Goal: Transaction & Acquisition: Purchase product/service

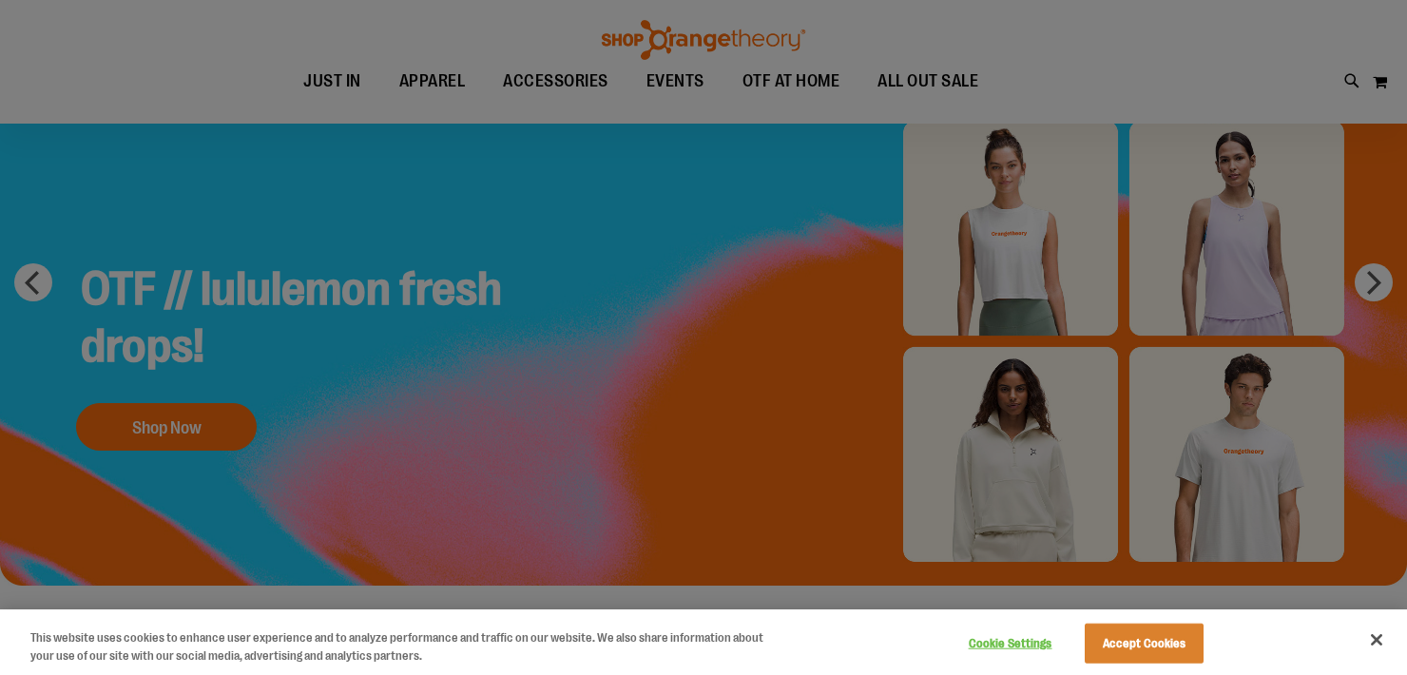
scroll to position [151, 0]
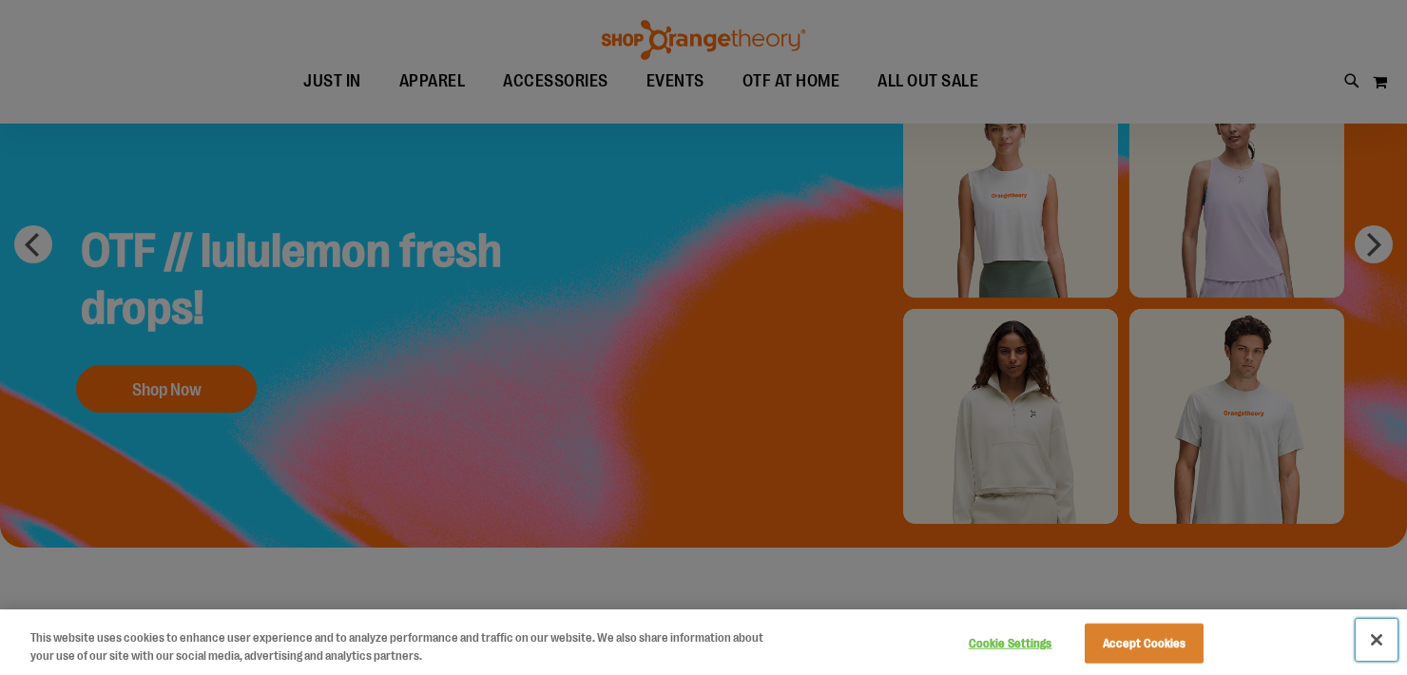
click at [1382, 644] on button "Close" at bounding box center [1376, 640] width 42 height 42
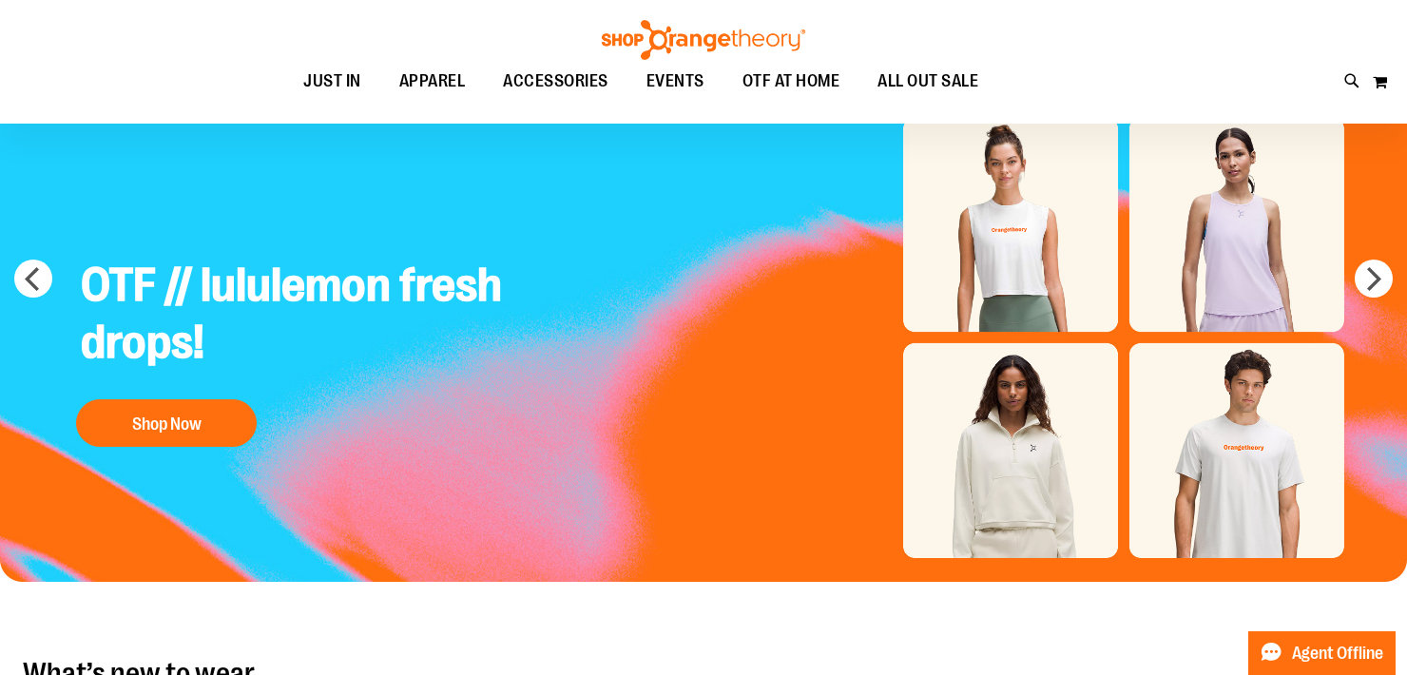
scroll to position [0, 0]
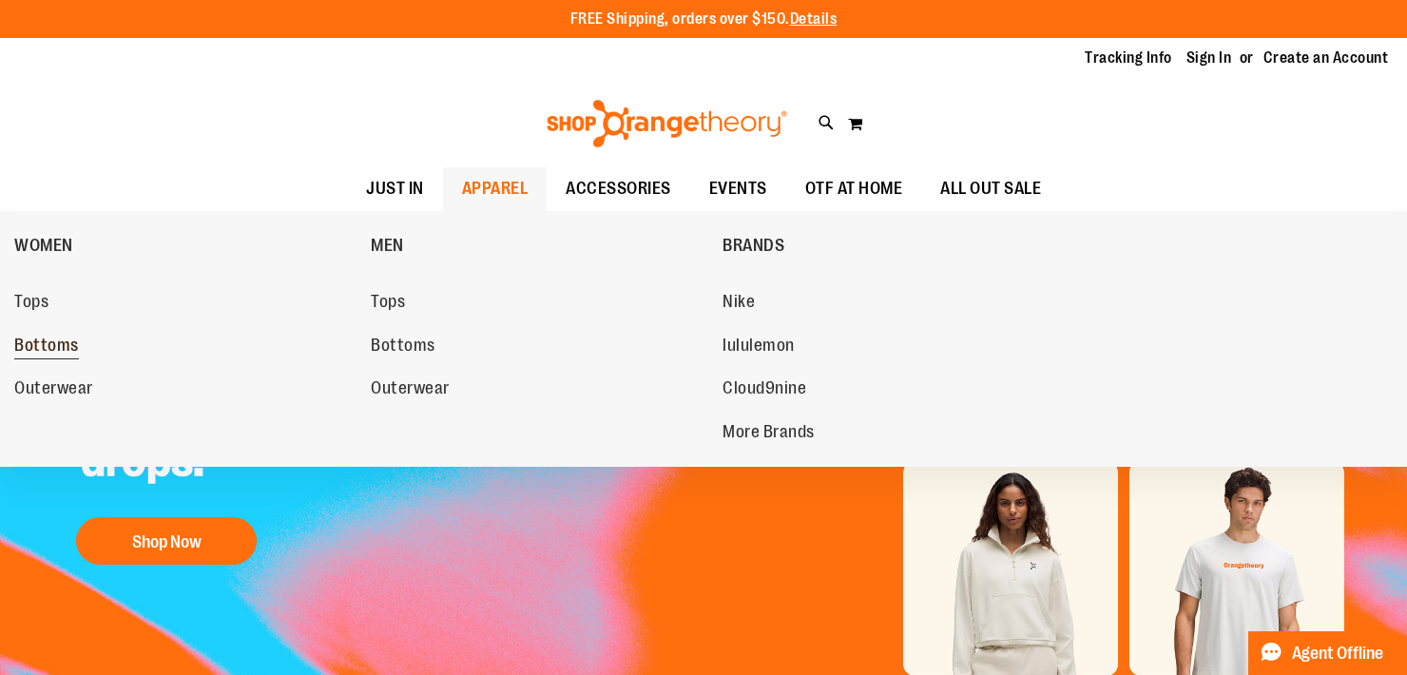
click at [66, 346] on span "Bottoms" at bounding box center [46, 348] width 65 height 24
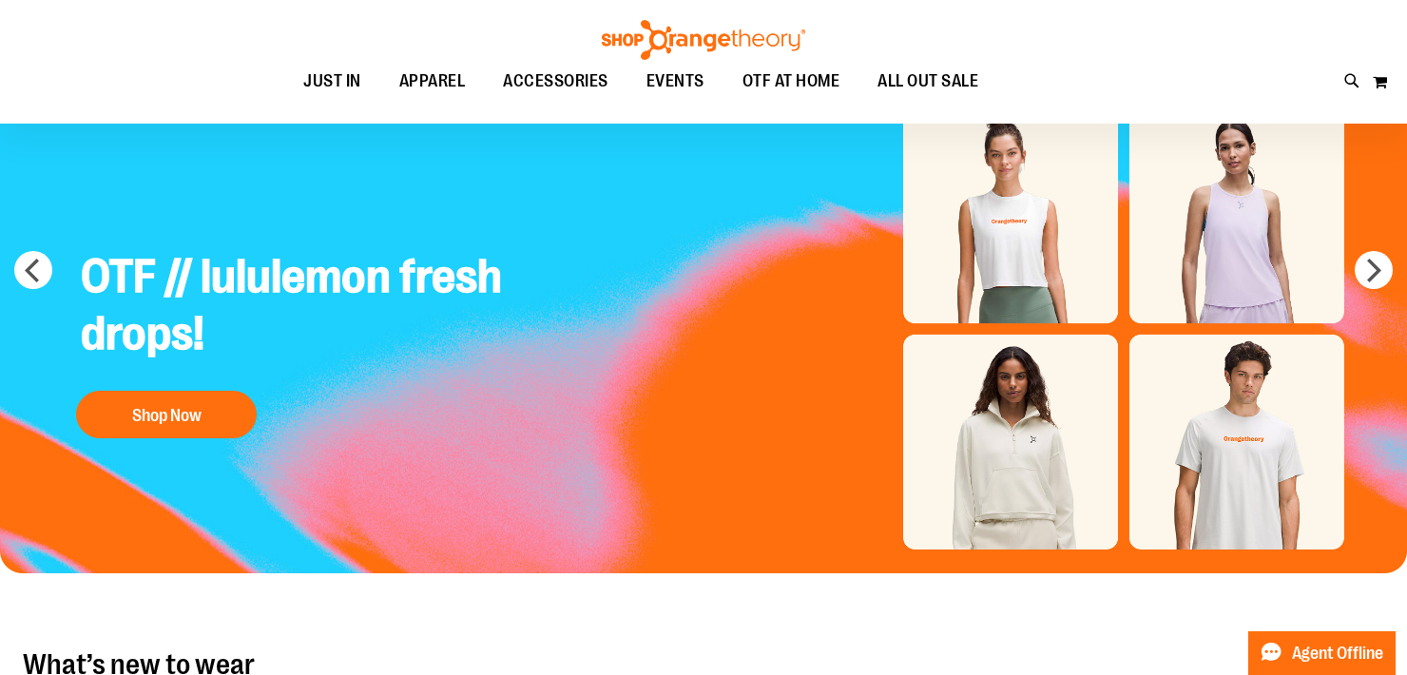
scroll to position [145, 0]
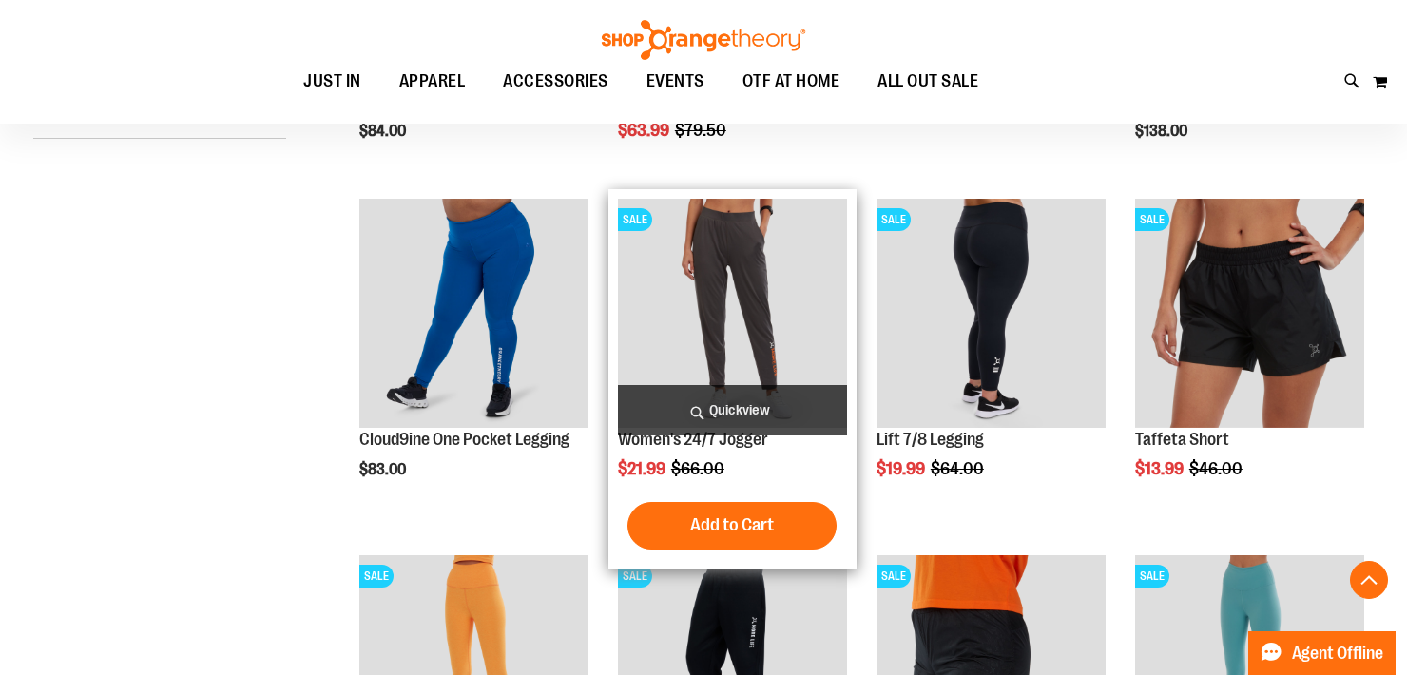
scroll to position [551, 0]
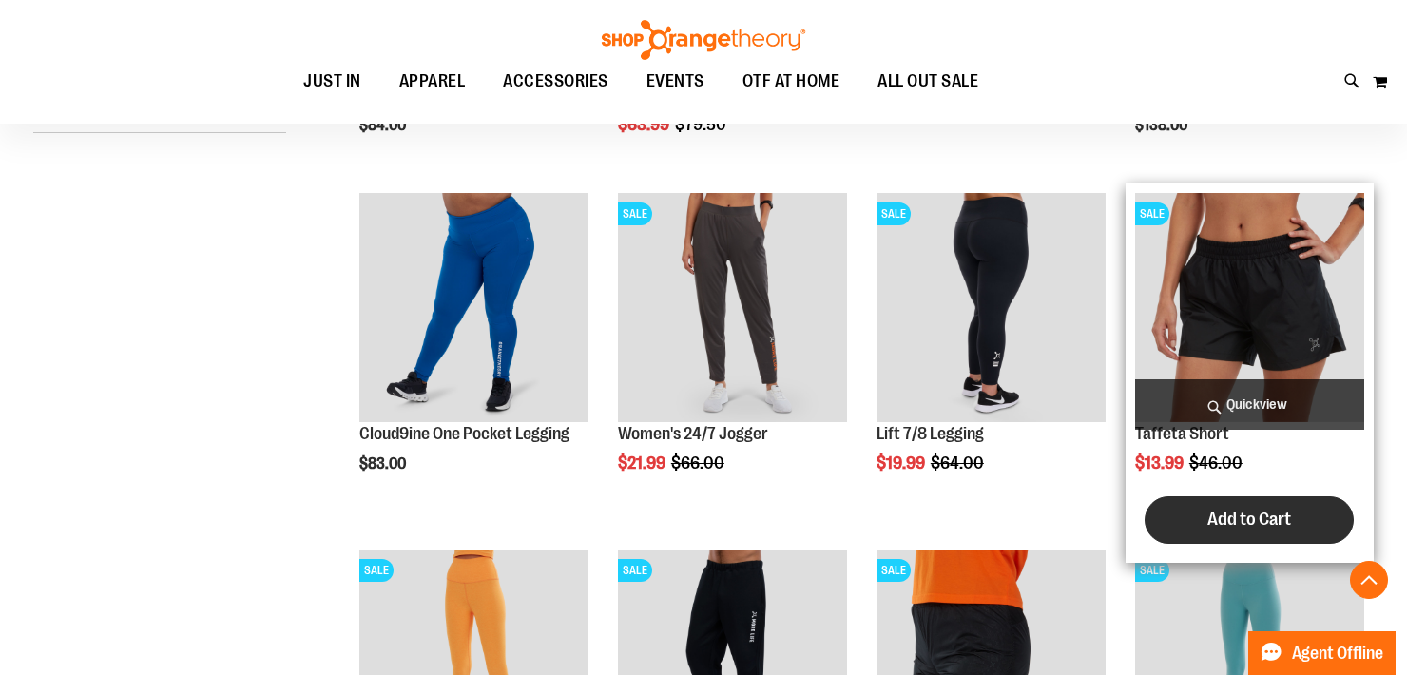
click at [1260, 523] on span "Add to Cart" at bounding box center [1249, 518] width 84 height 21
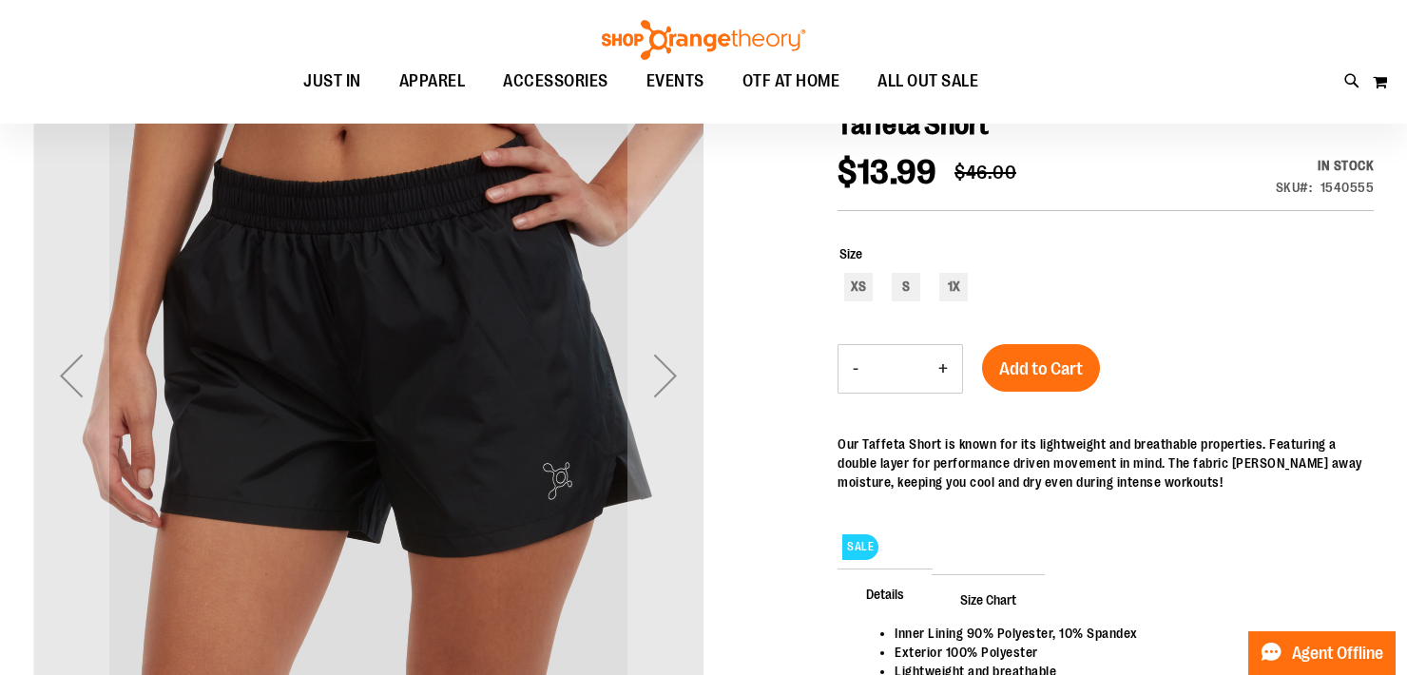
scroll to position [298, 0]
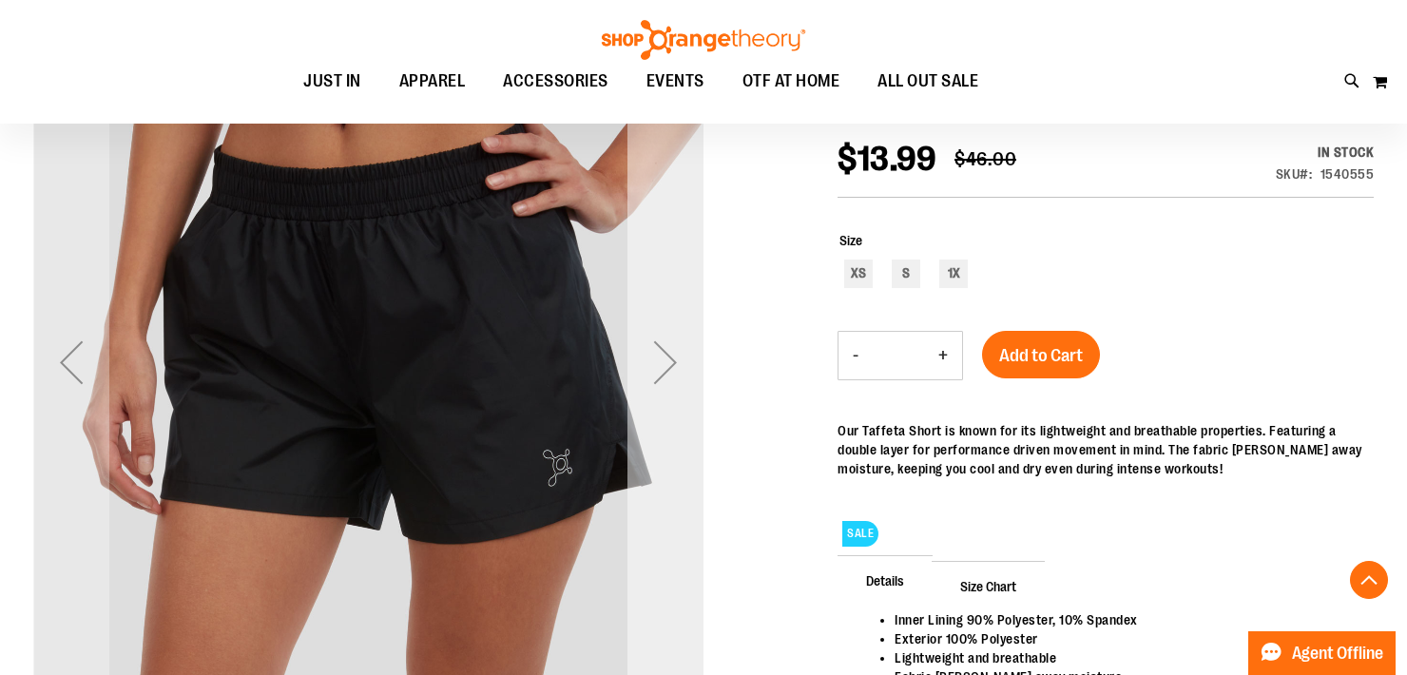
click at [644, 377] on div "Next" at bounding box center [665, 362] width 76 height 76
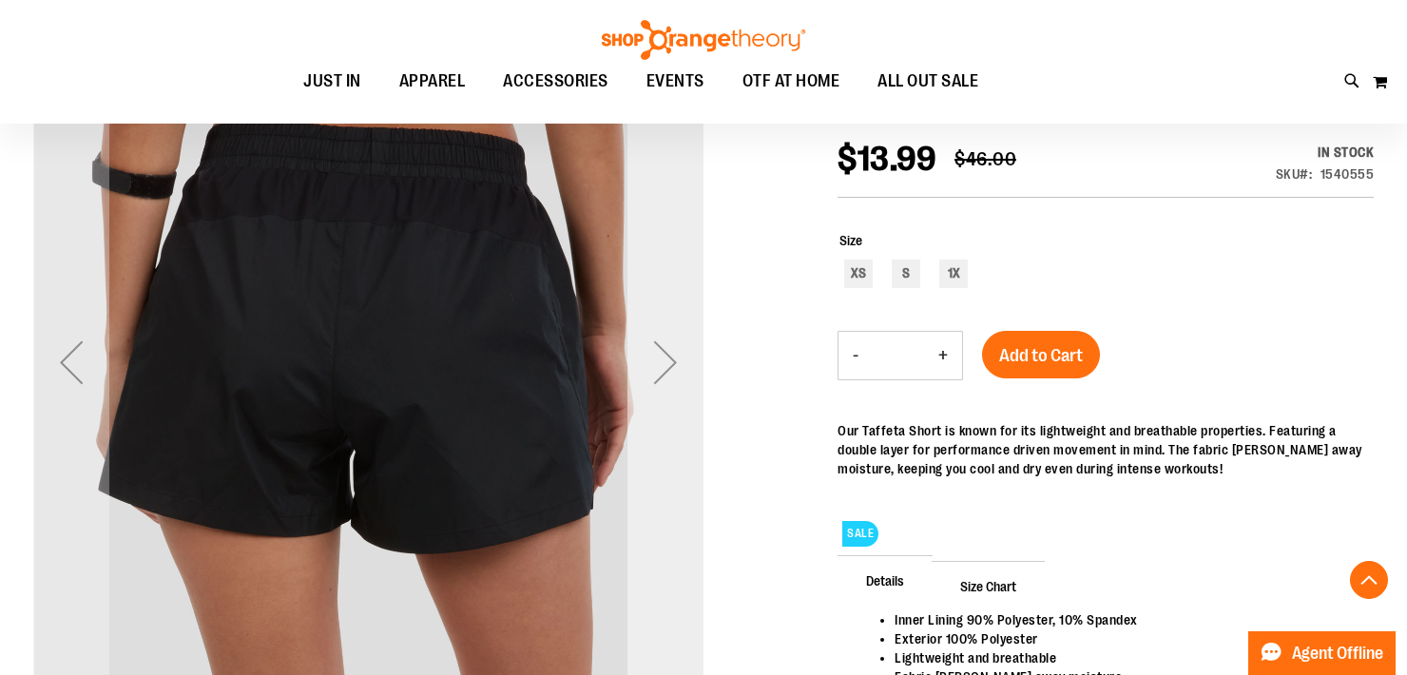
click at [644, 377] on div "Next" at bounding box center [665, 362] width 76 height 76
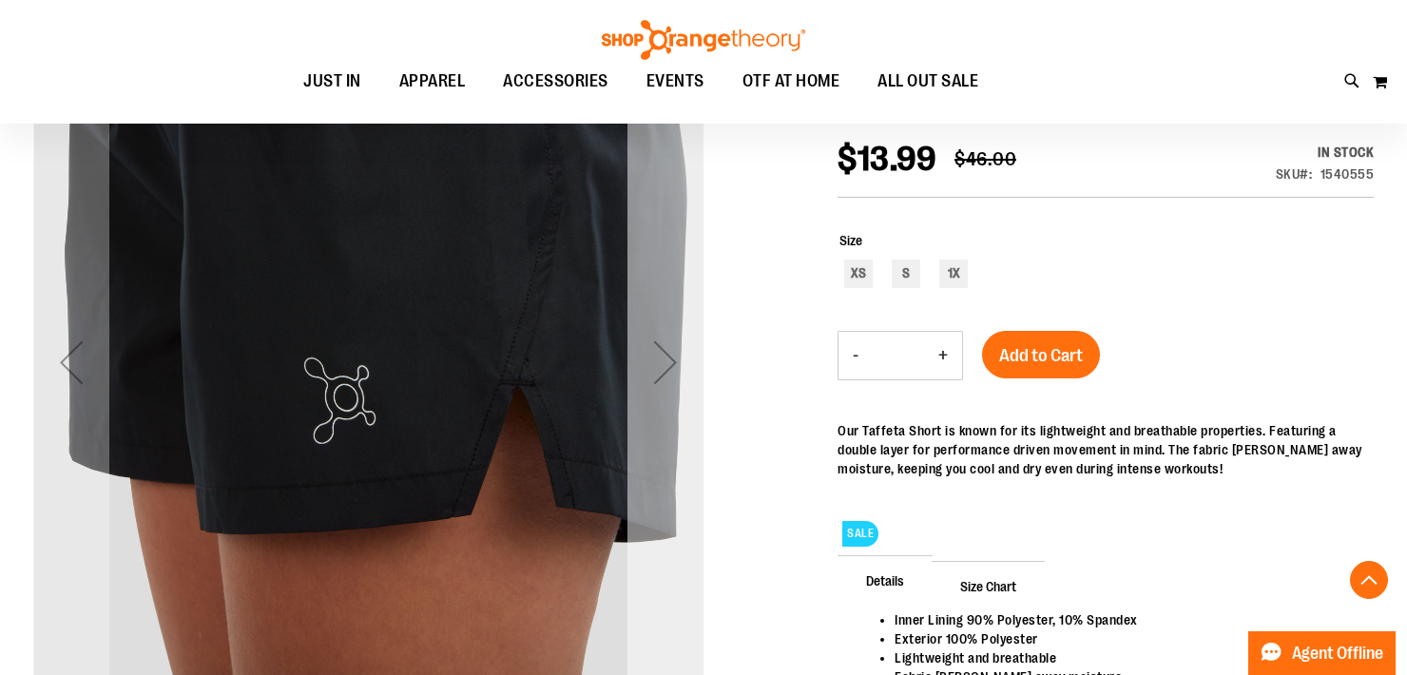
click at [644, 377] on div "Next" at bounding box center [665, 362] width 76 height 76
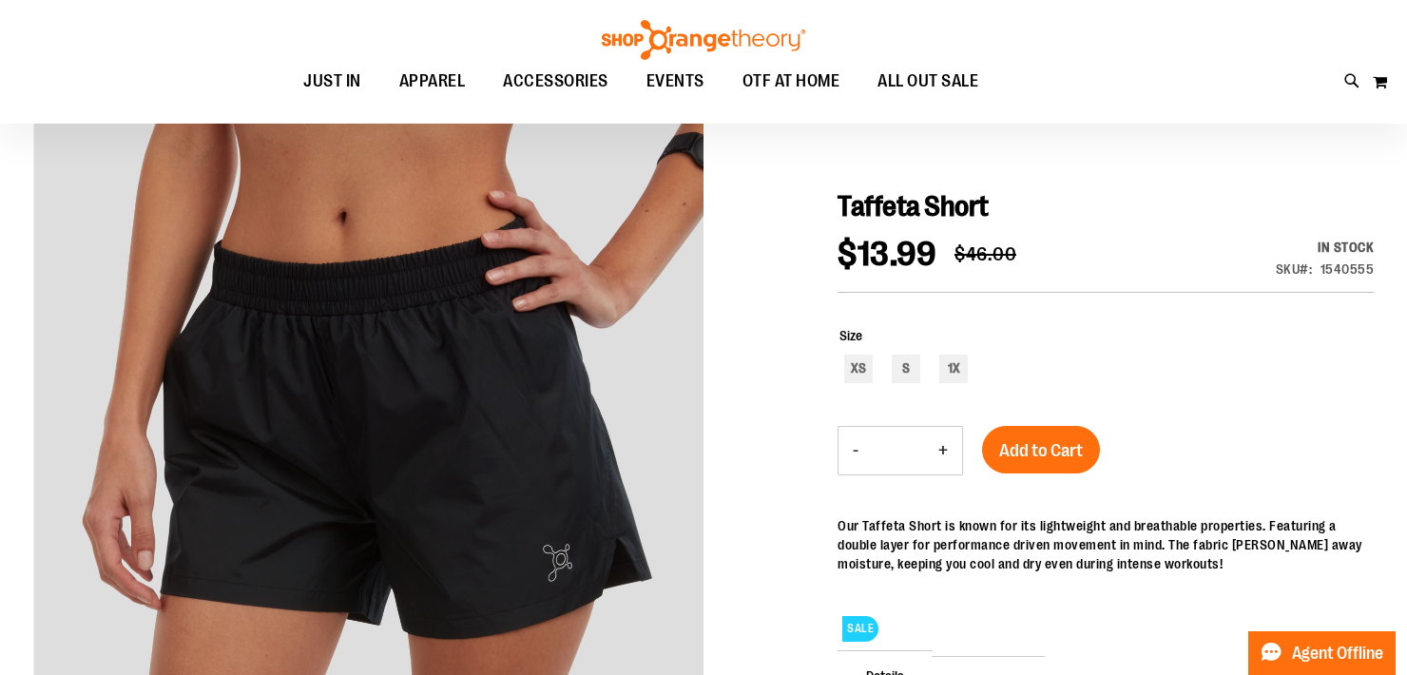
scroll to position [189, 0]
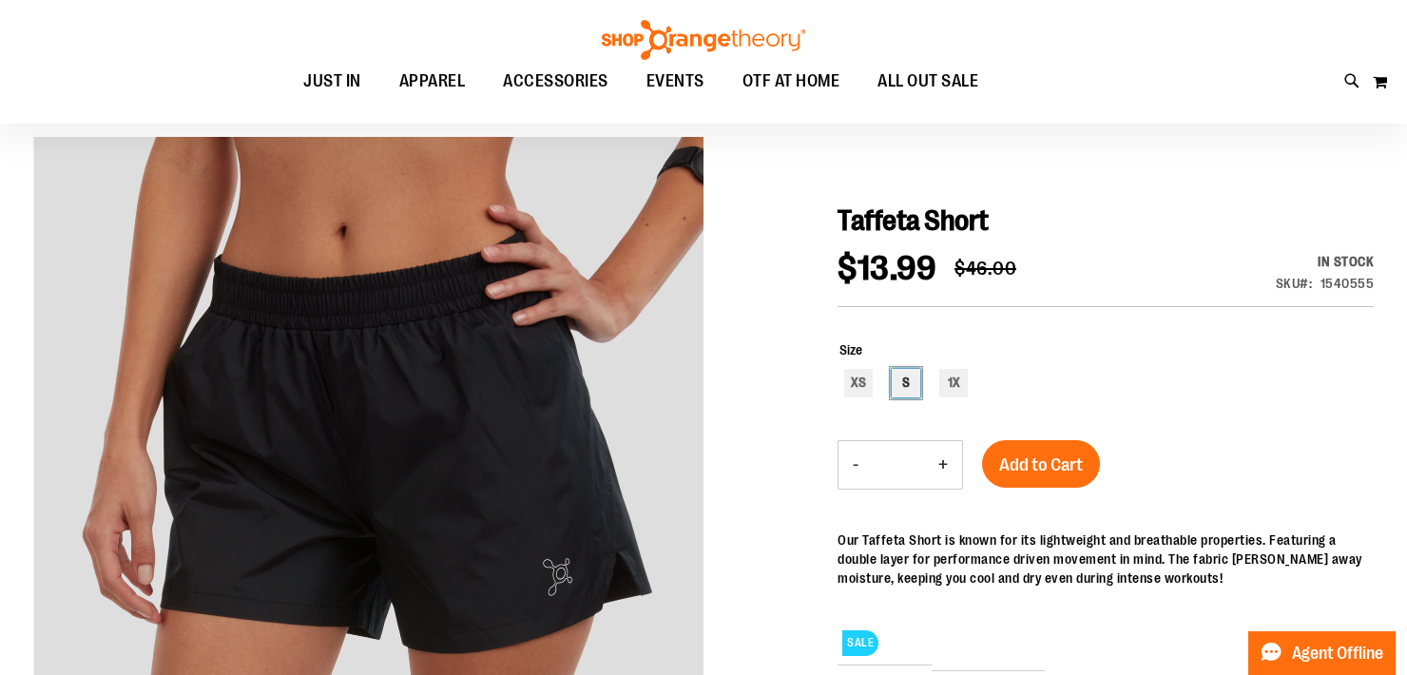
click at [904, 371] on div "S" at bounding box center [906, 383] width 29 height 29
type input "***"
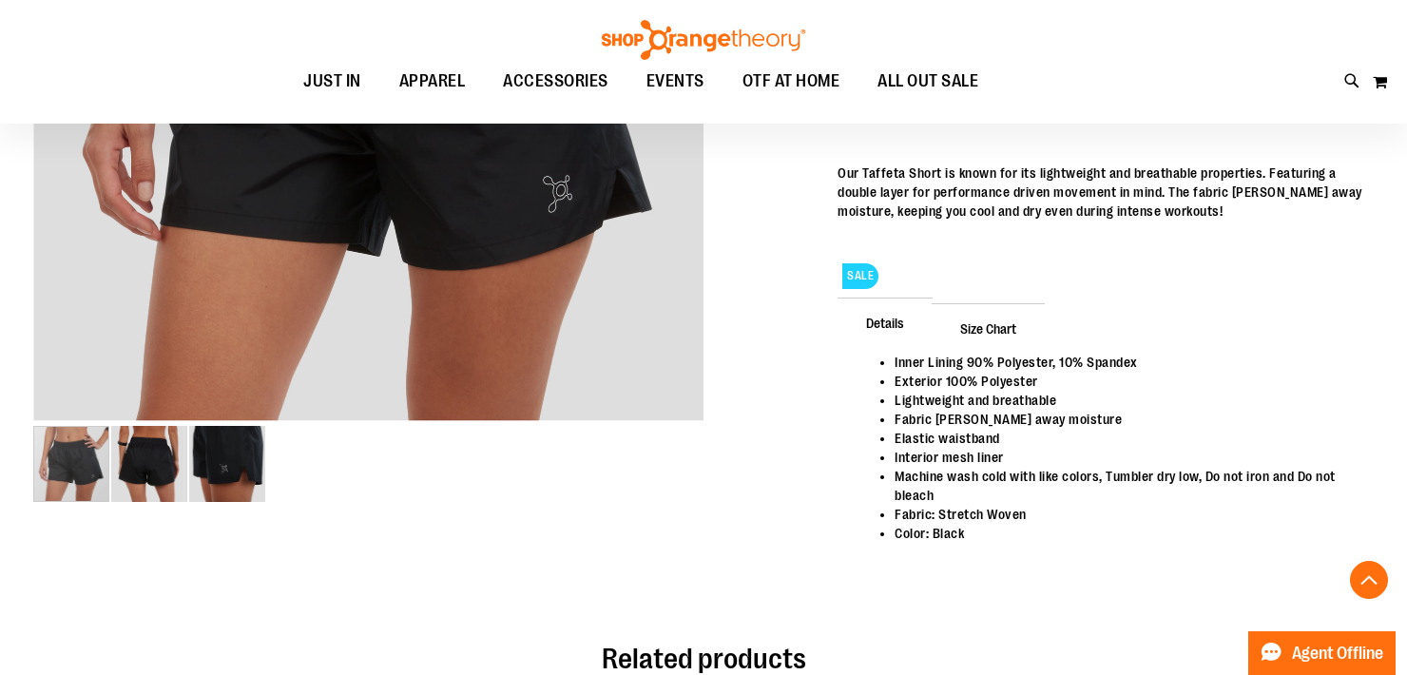
scroll to position [526, 0]
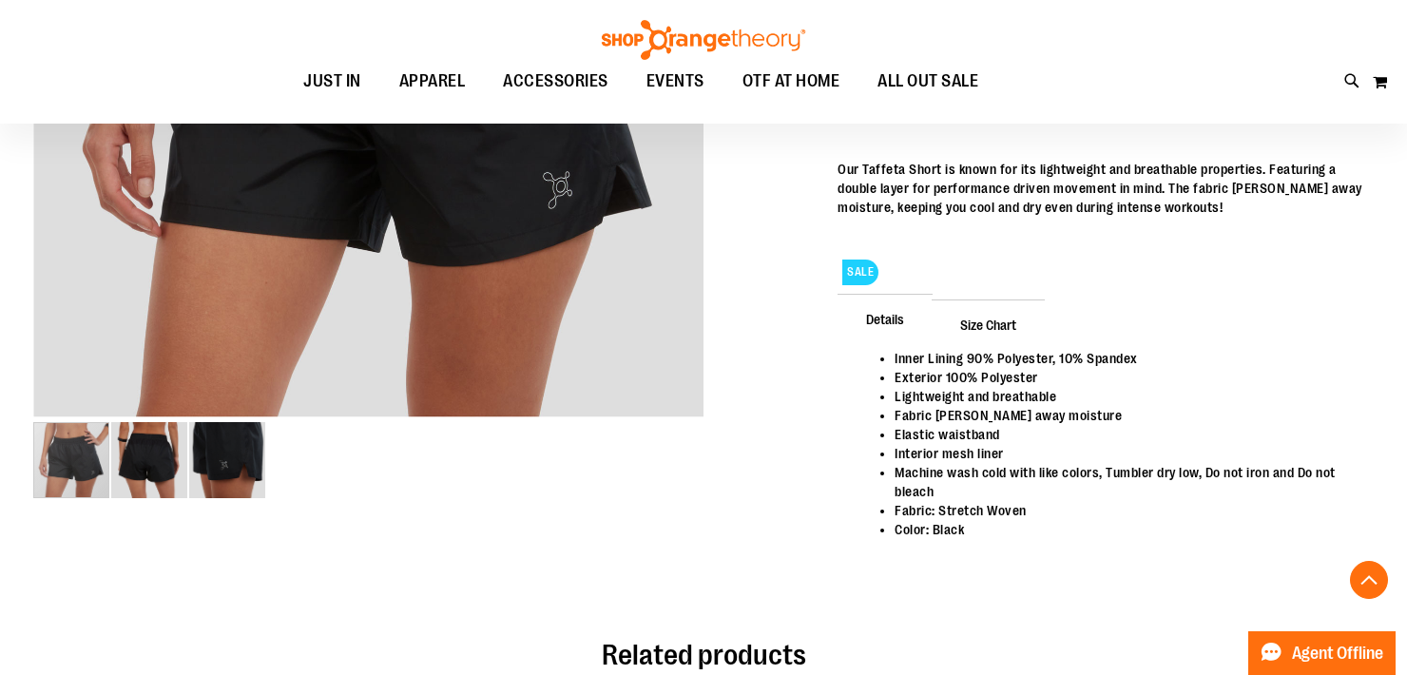
click at [1013, 310] on span "Size Chart" at bounding box center [987, 323] width 113 height 49
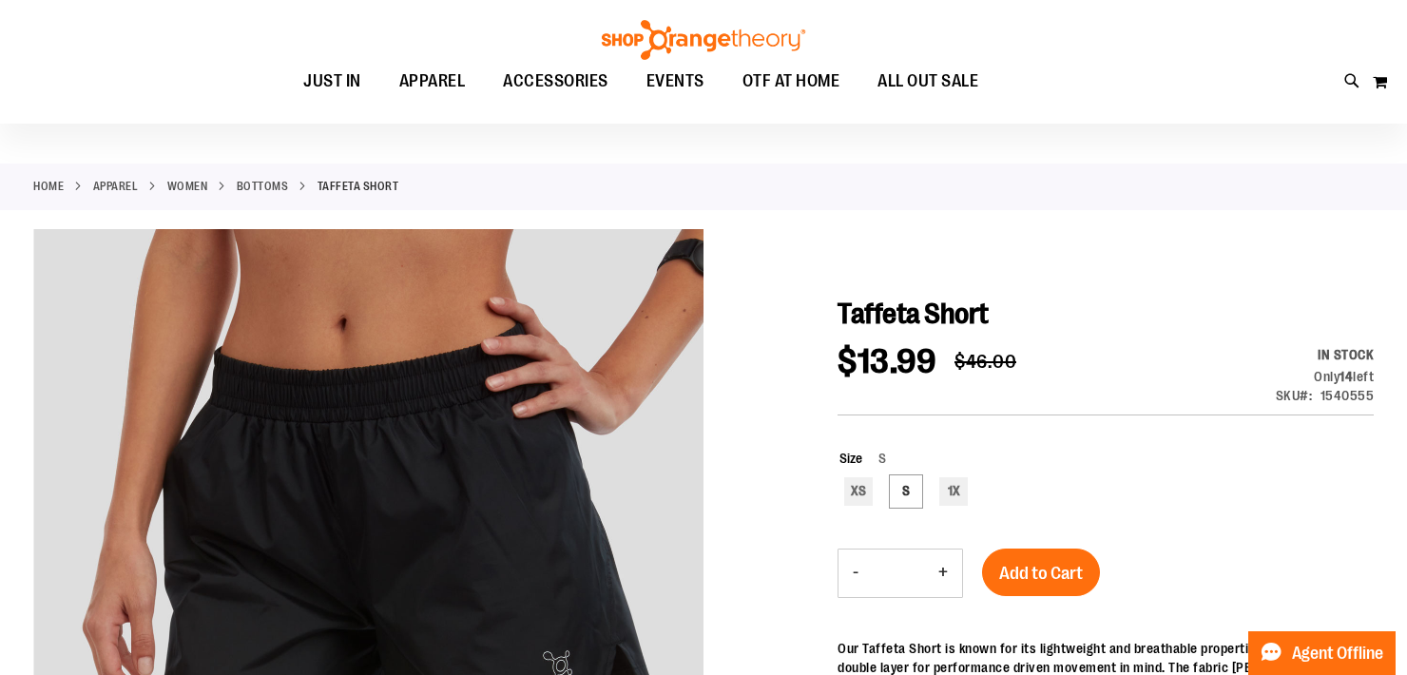
scroll to position [48, 0]
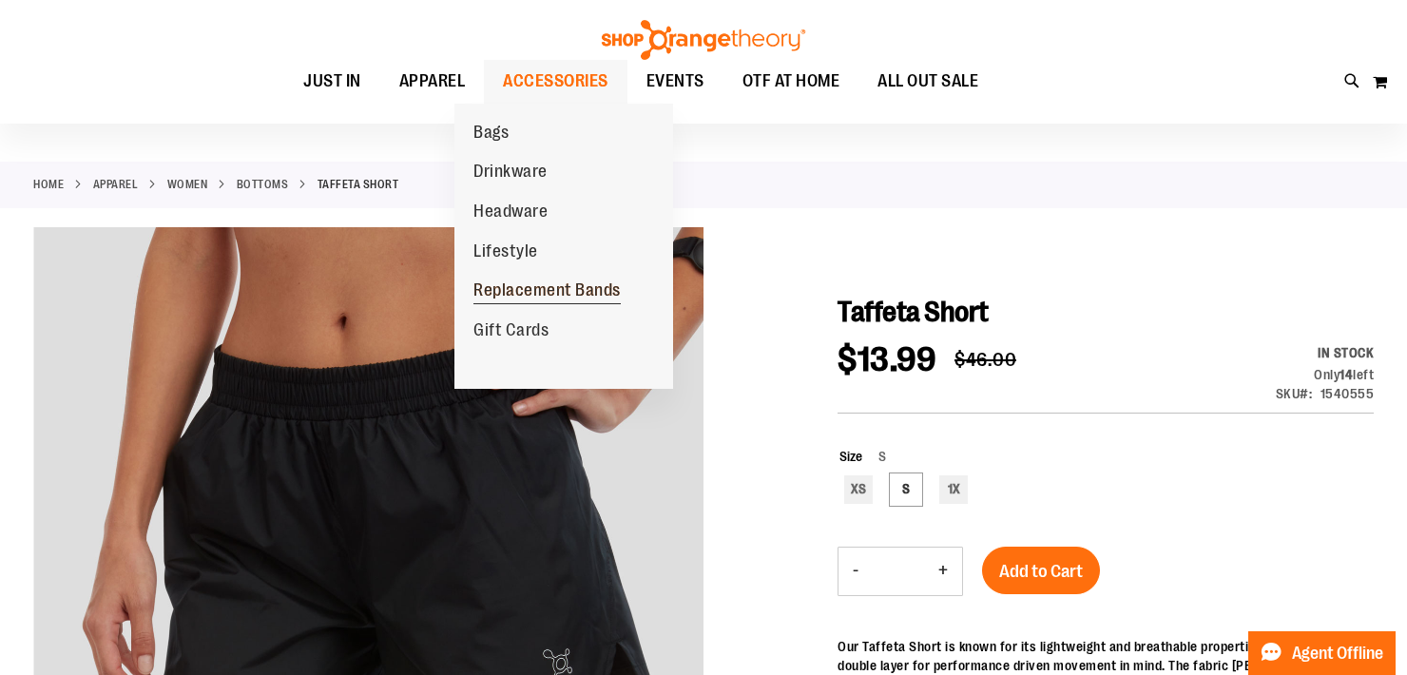
click at [535, 293] on span "Replacement Bands" at bounding box center [546, 292] width 147 height 24
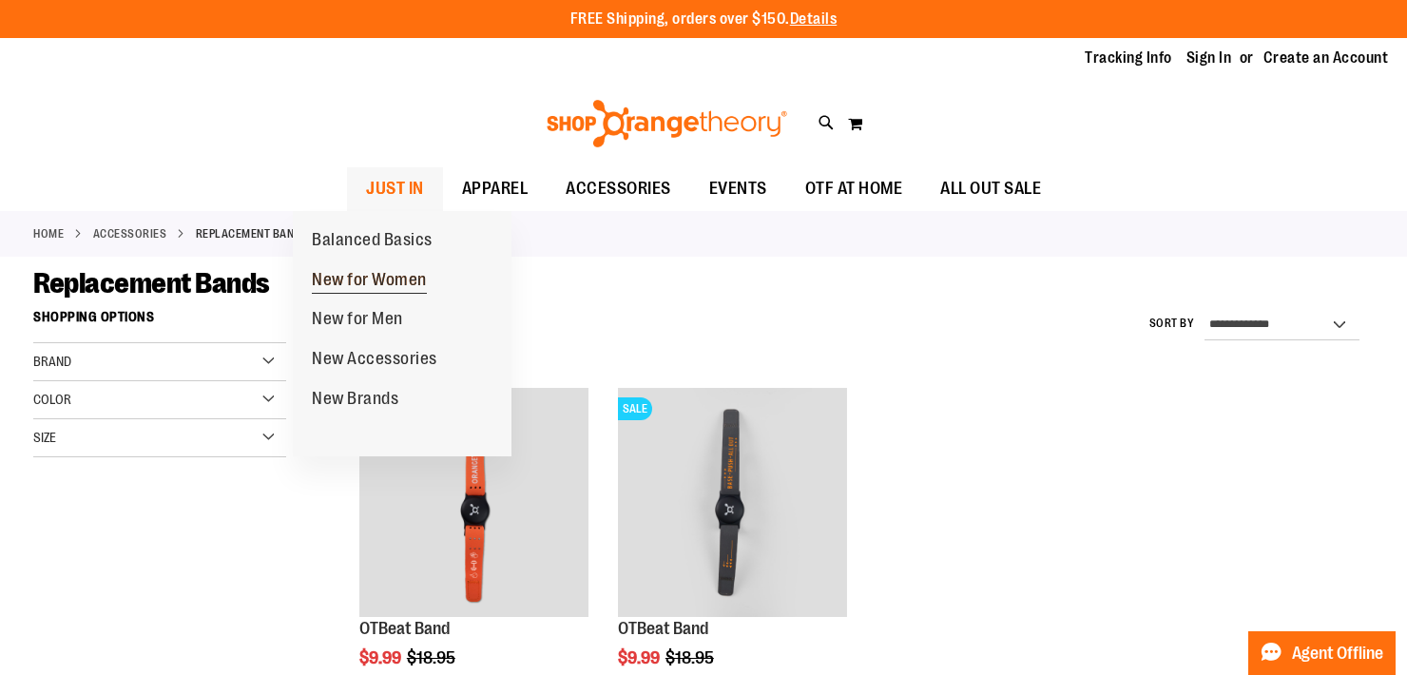
click at [351, 283] on span "New for Women" at bounding box center [369, 282] width 115 height 24
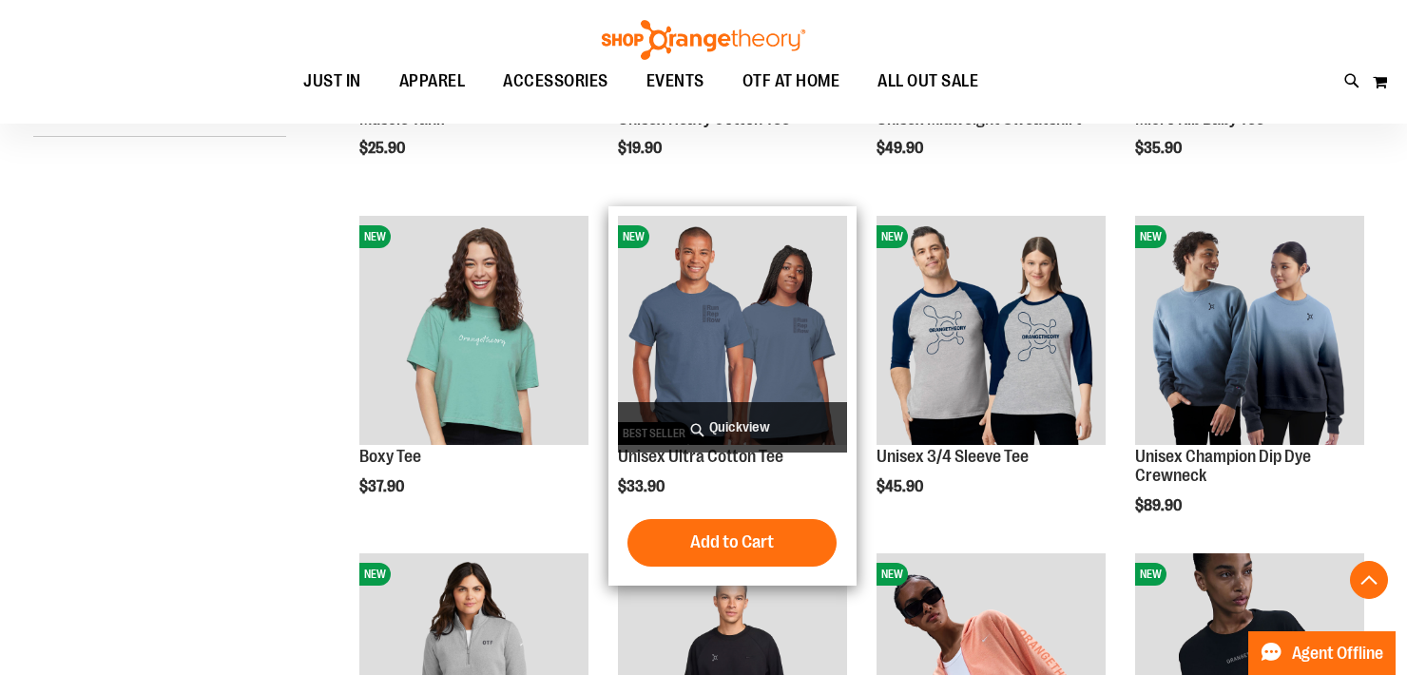
scroll to position [514, 0]
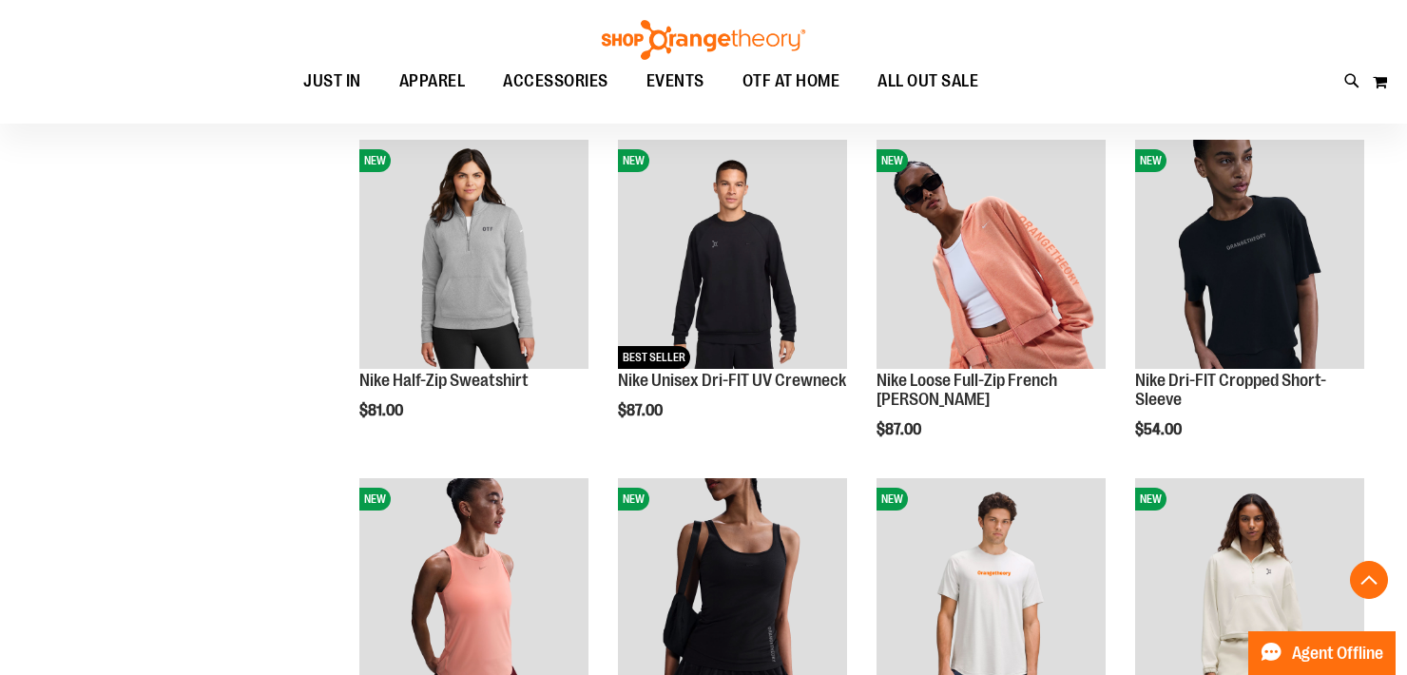
scroll to position [915, 0]
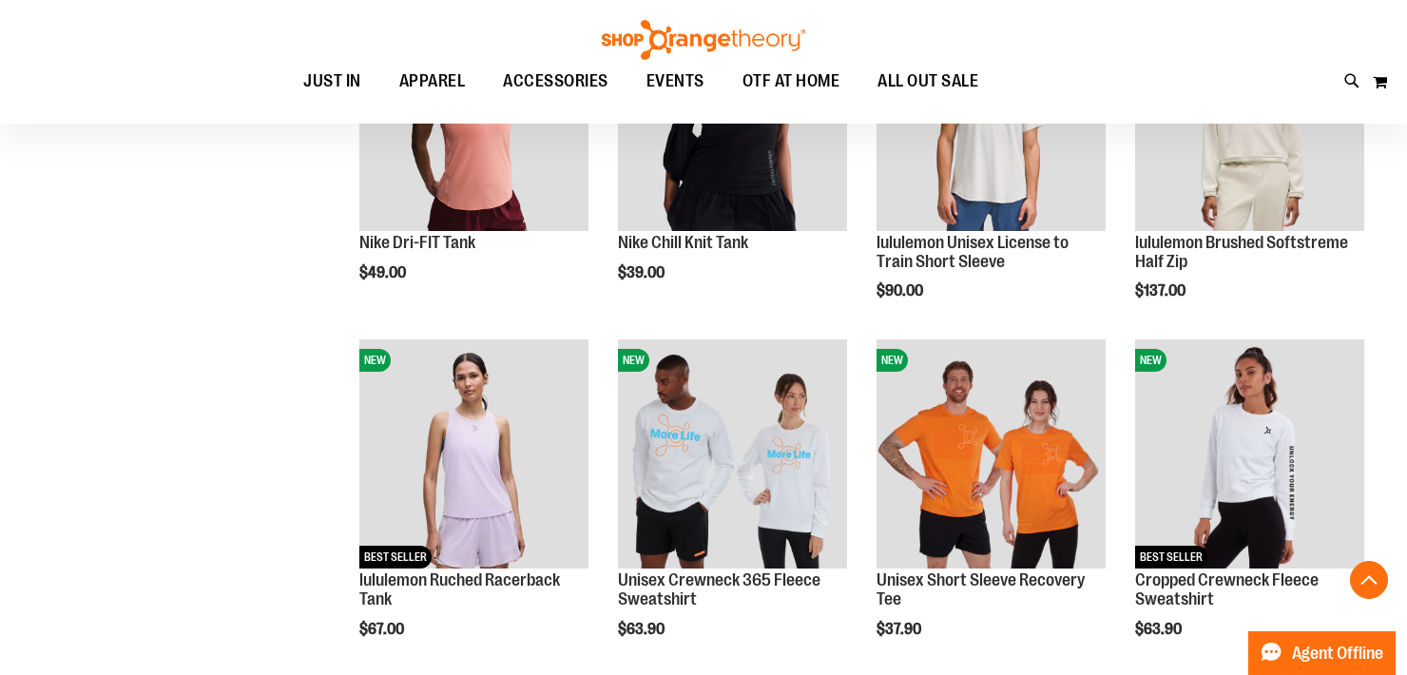
scroll to position [1316, 0]
